Goal: Transaction & Acquisition: Purchase product/service

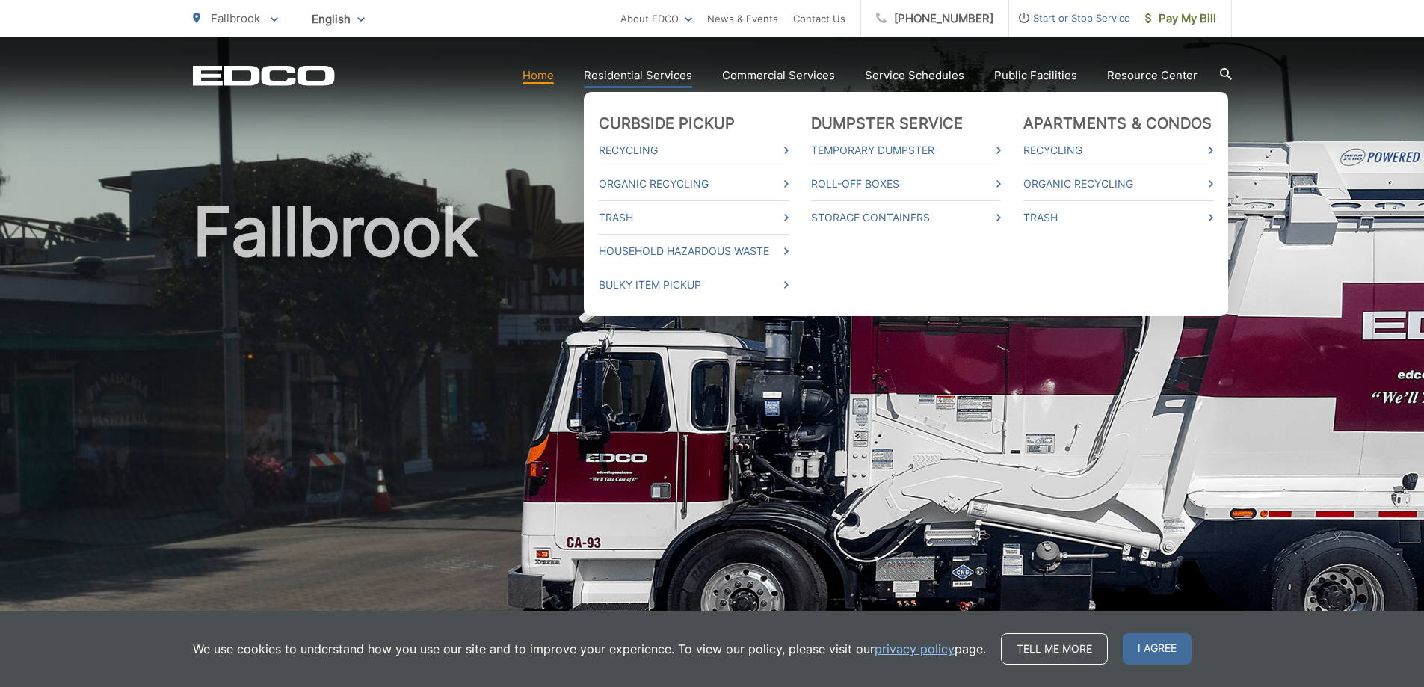
click at [692, 72] on link "Residential Services" at bounding box center [638, 76] width 108 height 18
click at [693, 72] on html "Home Back Home Residential Services Overview Curbside Pickup Recycling Organic …" at bounding box center [712, 343] width 1424 height 687
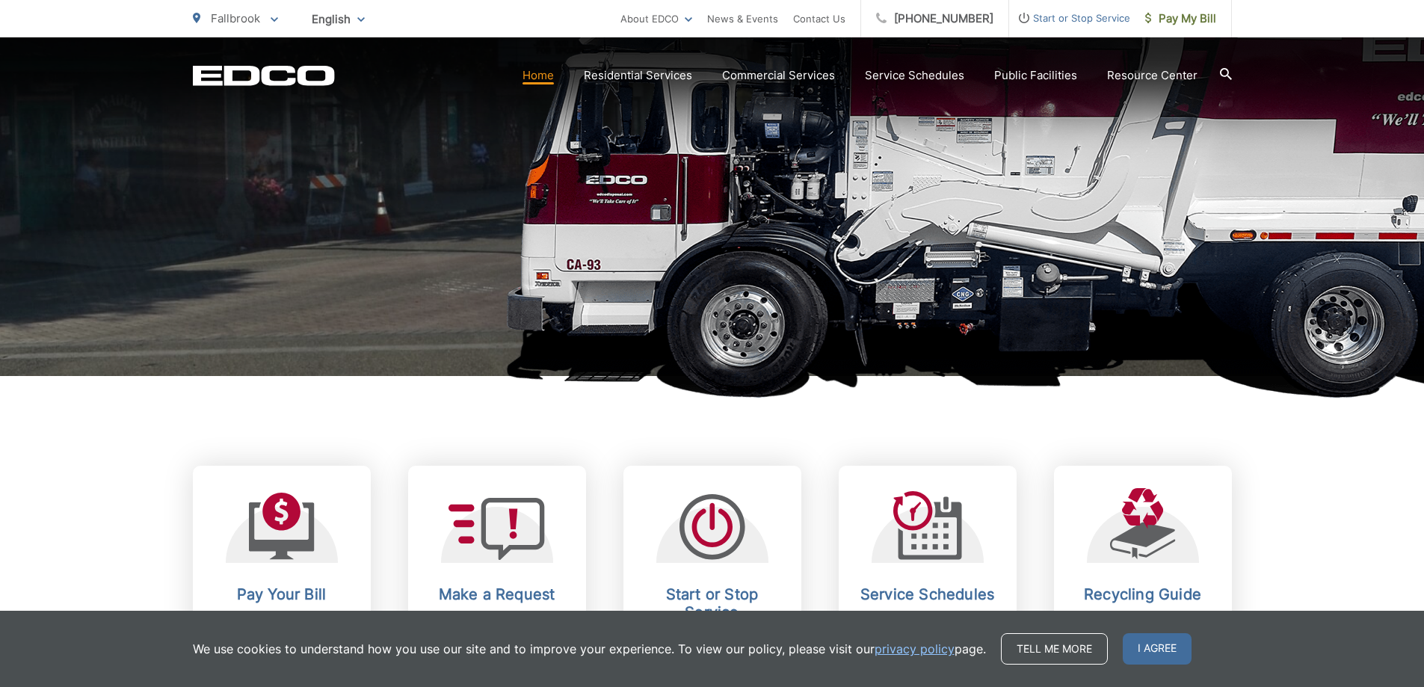
scroll to position [374, 0]
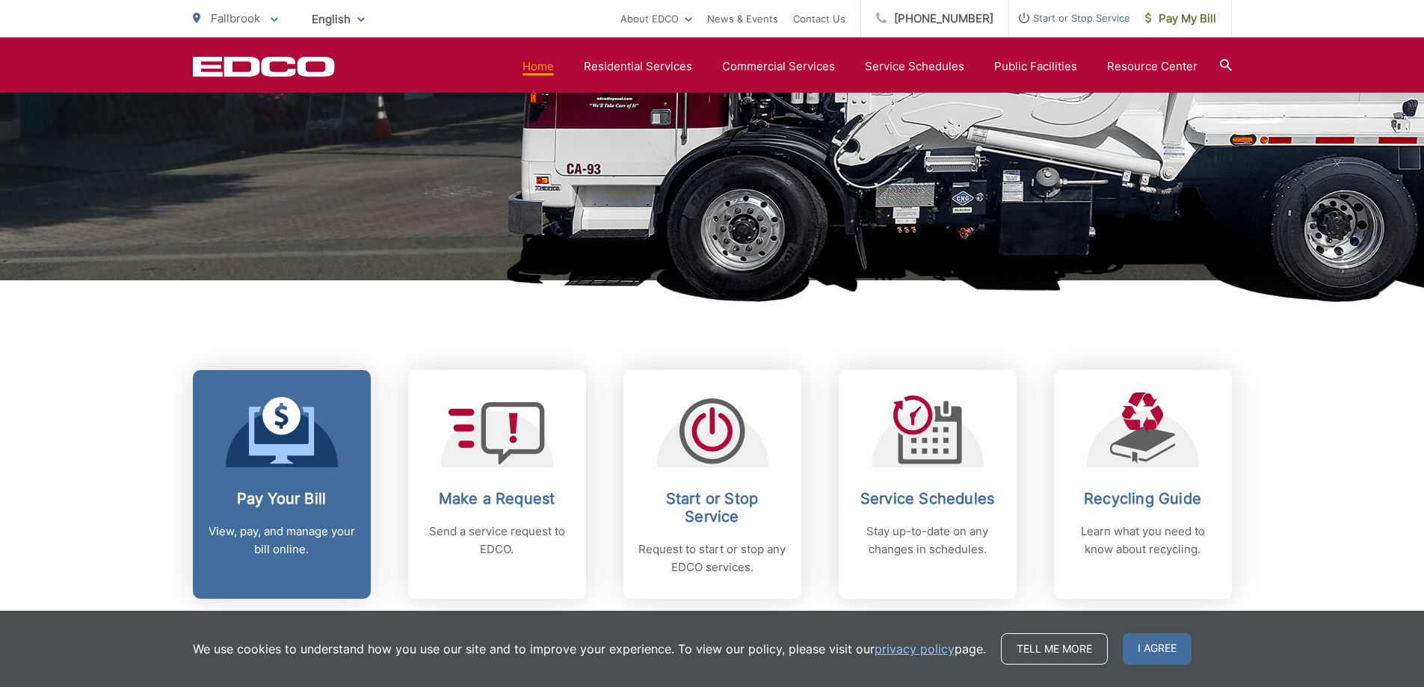
click at [294, 502] on h2 "Pay Your Bill" at bounding box center [282, 499] width 148 height 18
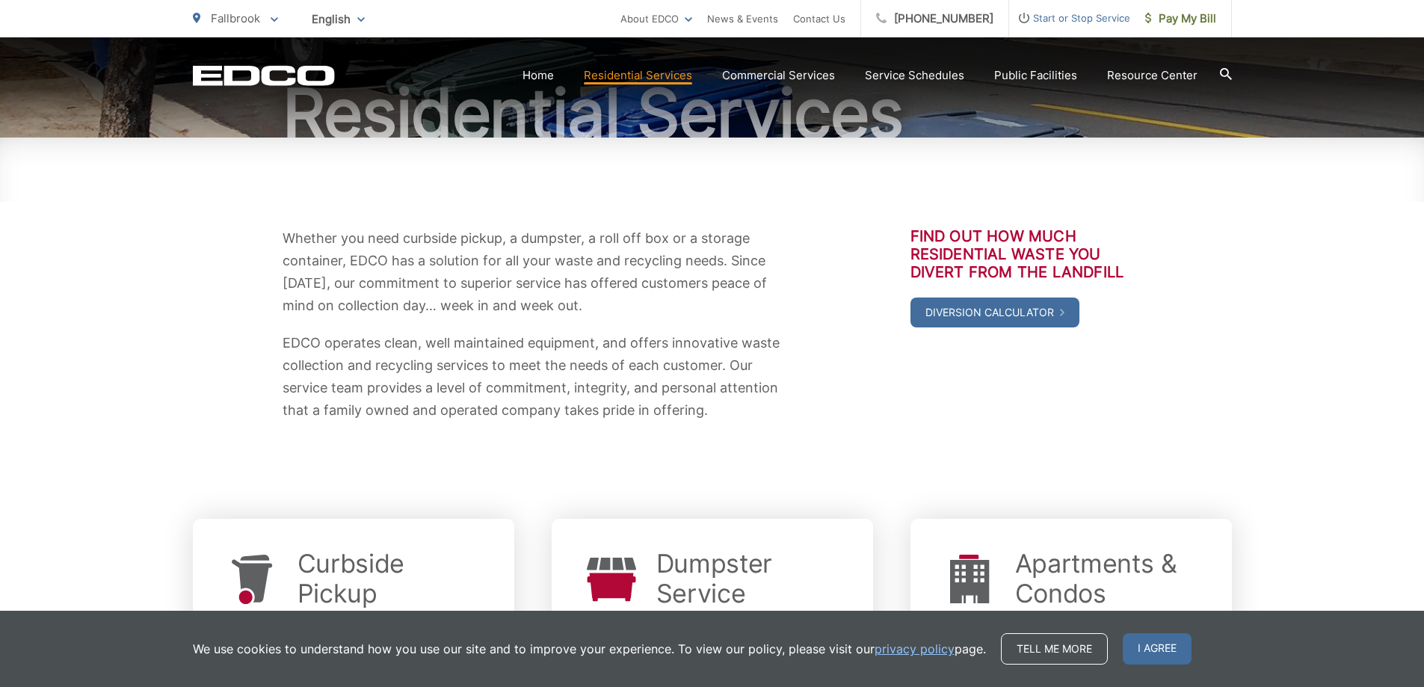
scroll to position [150, 0]
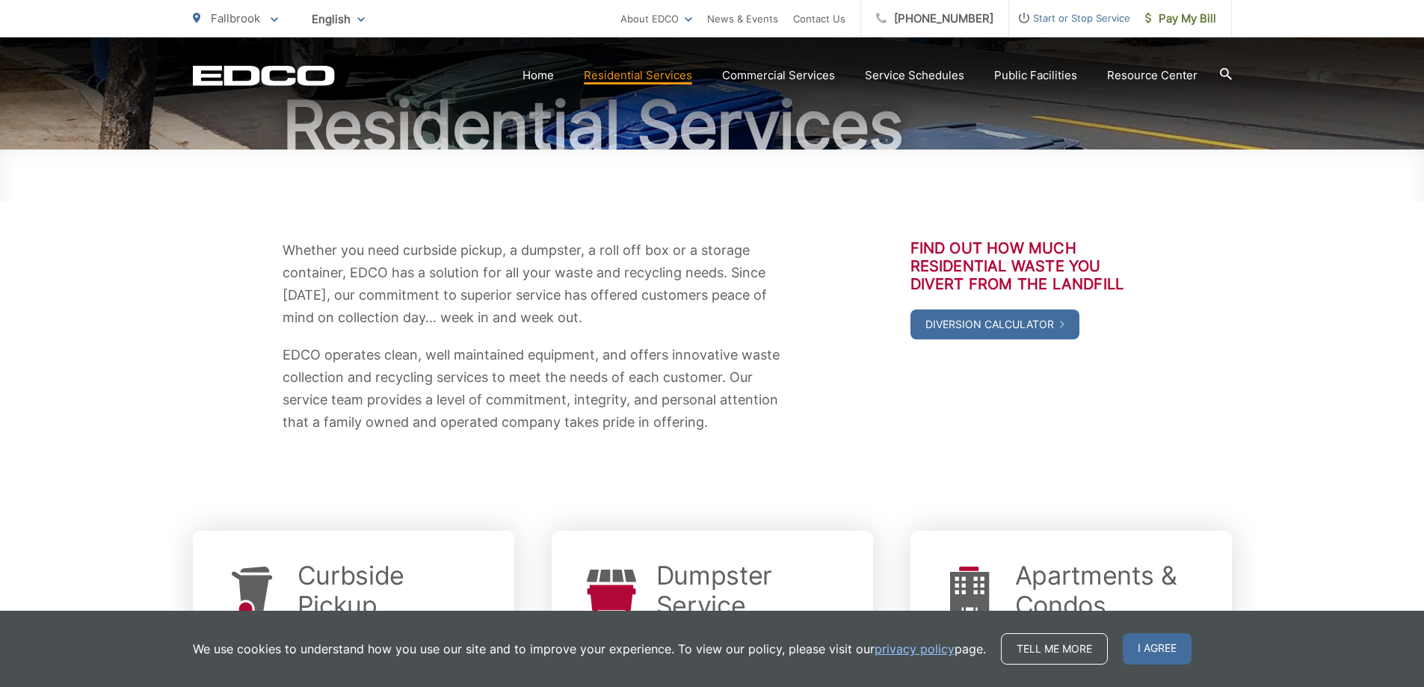
click at [1140, 640] on span "I agree" at bounding box center [1157, 648] width 69 height 31
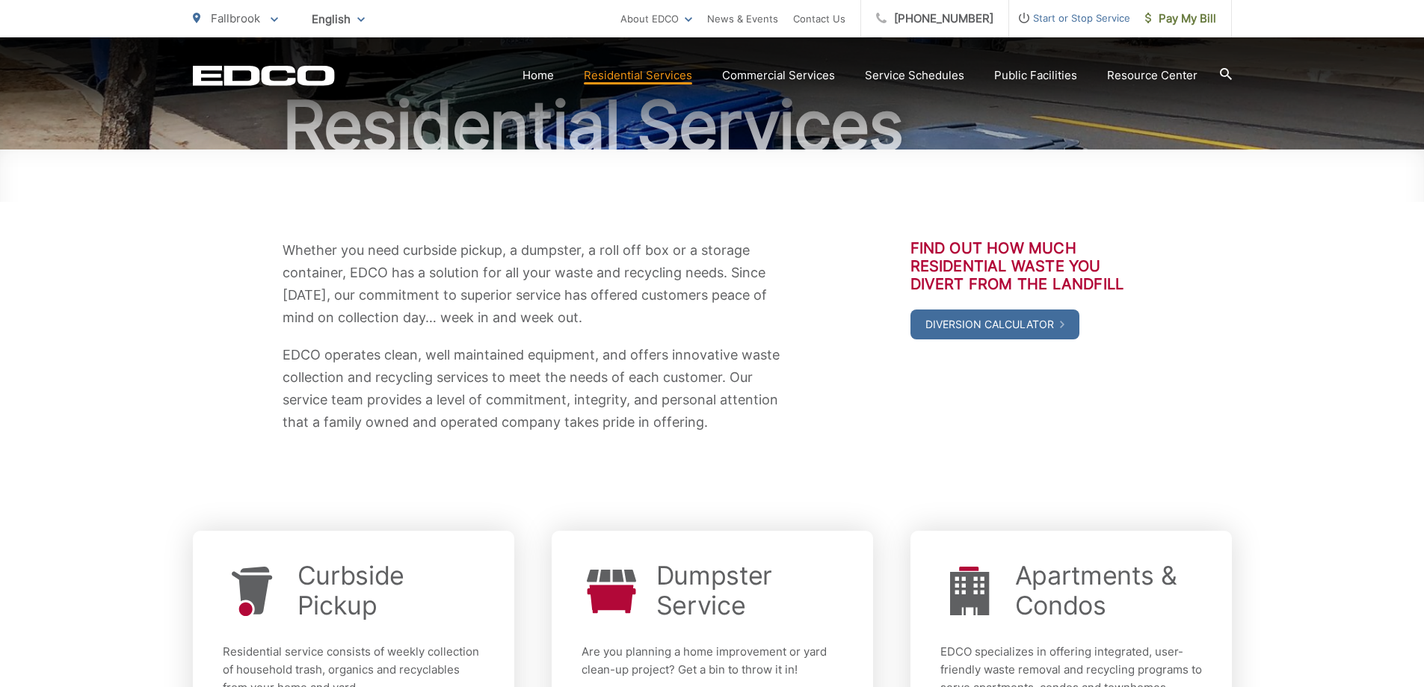
click at [1141, 640] on div "Apartments & Condos EDCO specializes in offering integrated, user-friendly wast…" at bounding box center [1072, 658] width 262 height 194
click at [1141, 641] on div "Apartments & Condos EDCO specializes in offering integrated, user-friendly wast…" at bounding box center [1072, 658] width 262 height 194
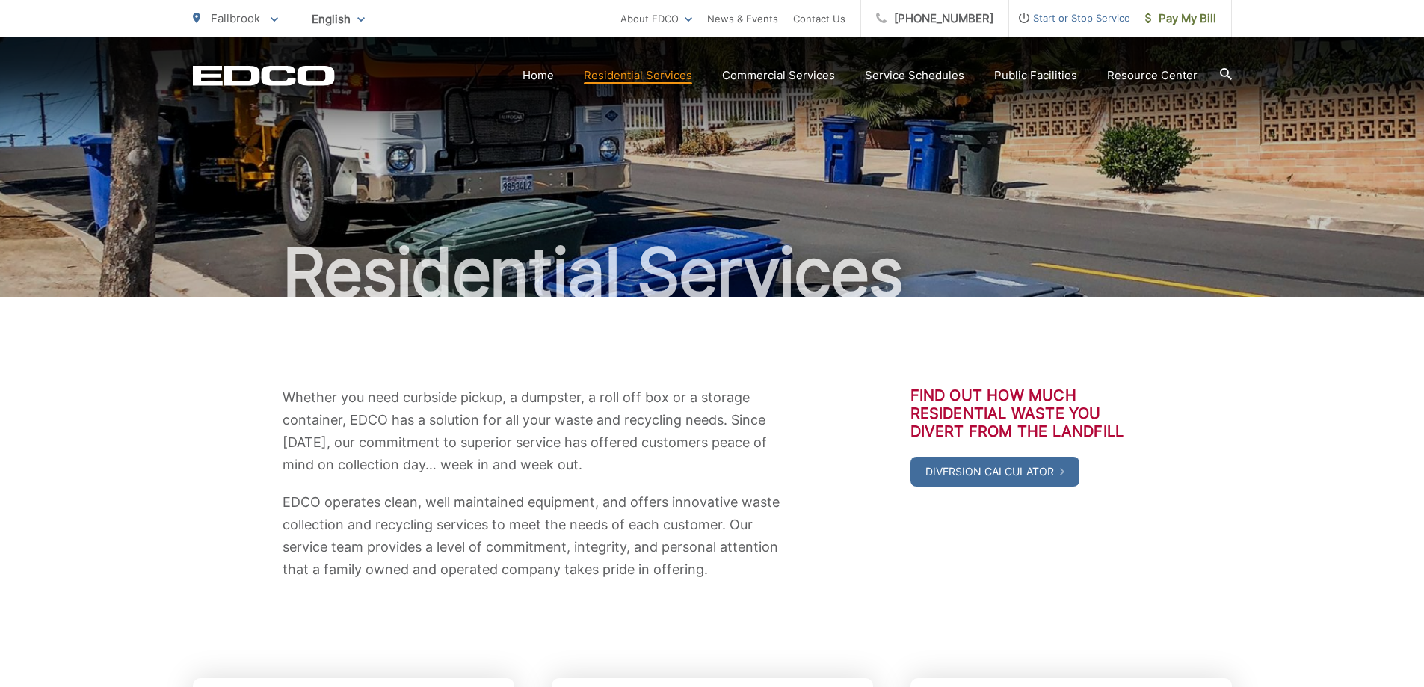
scroll to position [0, 0]
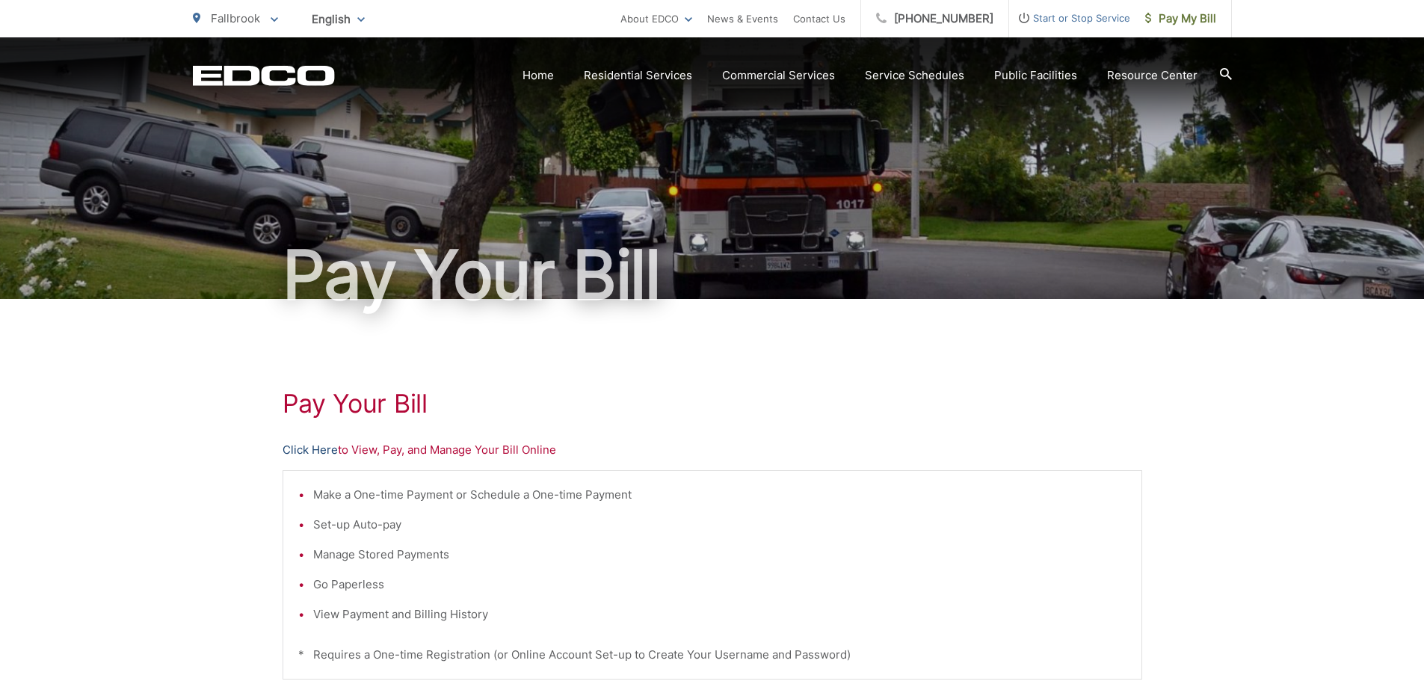
click at [309, 454] on link "Click Here" at bounding box center [310, 450] width 55 height 18
